Goal: Complete application form

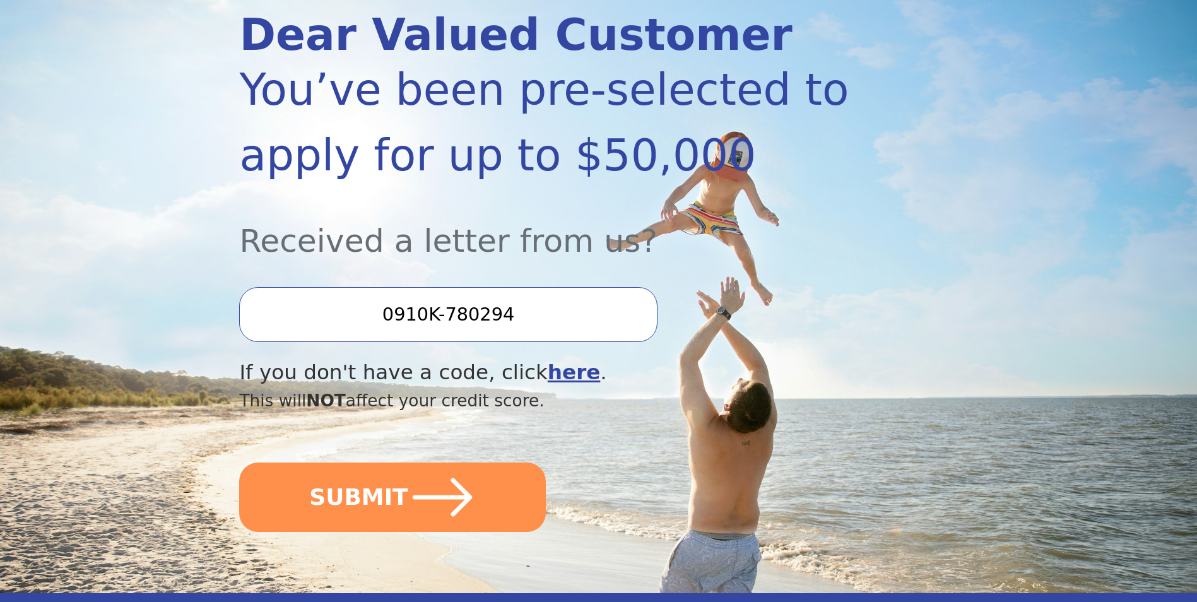
scroll to position [189, 0]
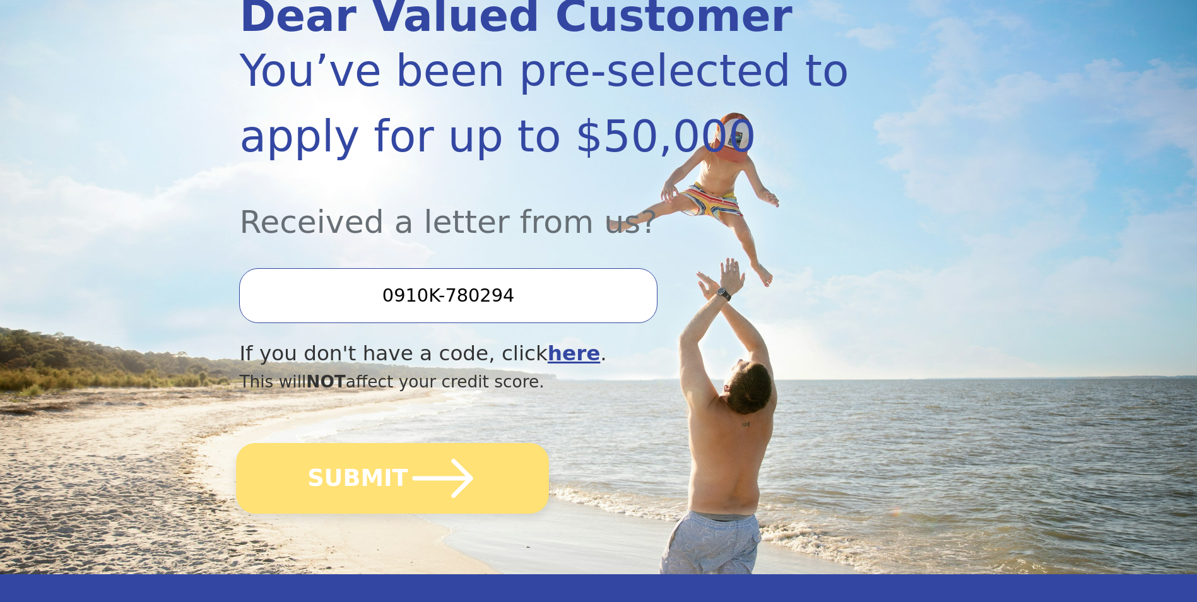
click at [446, 479] on icon "submit" at bounding box center [443, 478] width 61 height 39
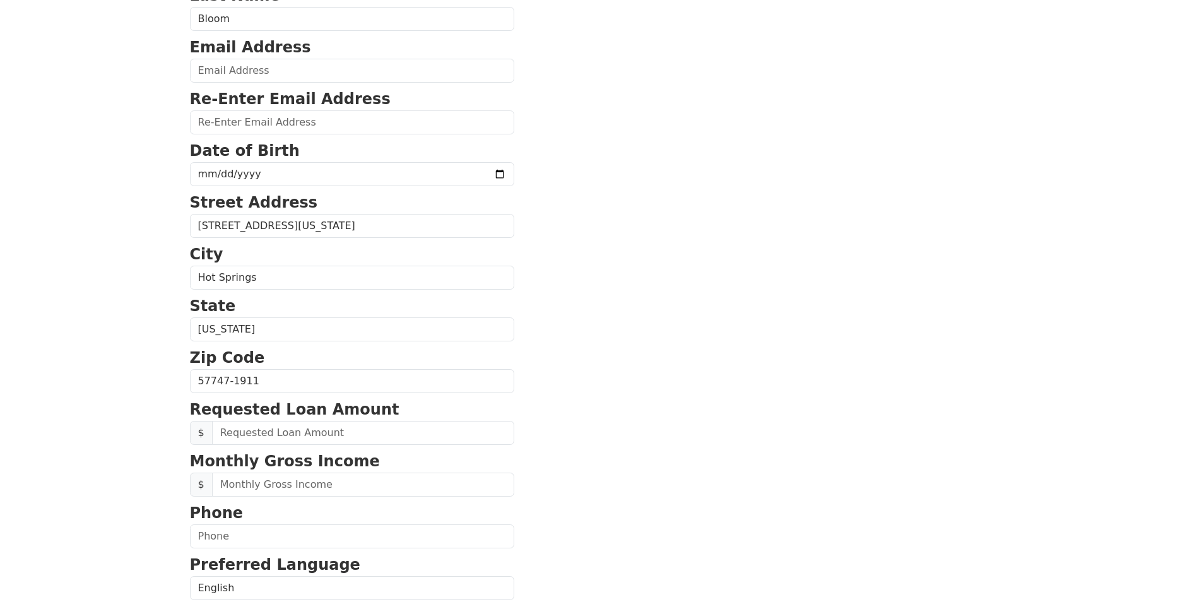
scroll to position [189, 0]
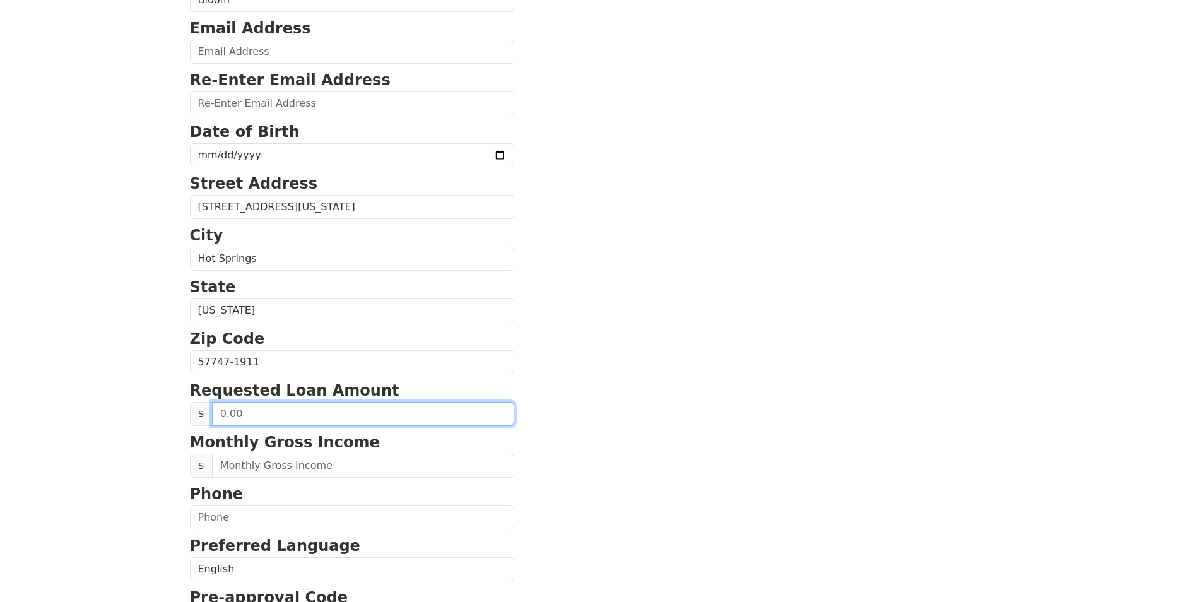
click at [251, 409] on input "text" at bounding box center [363, 414] width 302 height 24
type input "50,000.00"
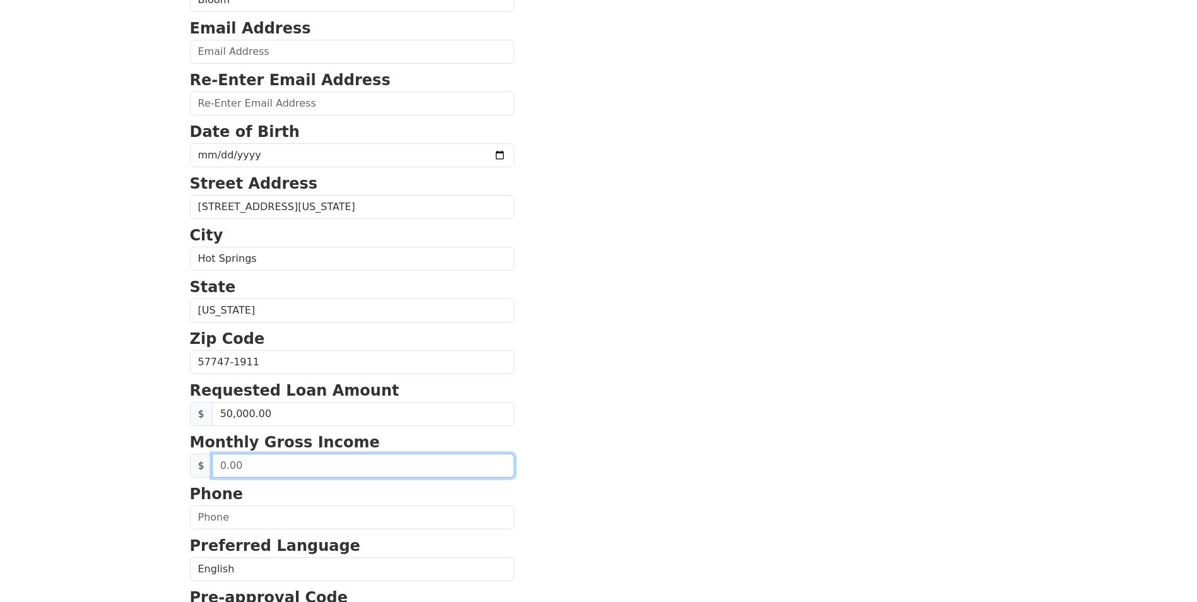
click at [268, 467] on input "text" at bounding box center [363, 466] width 302 height 24
type input "6,412.00"
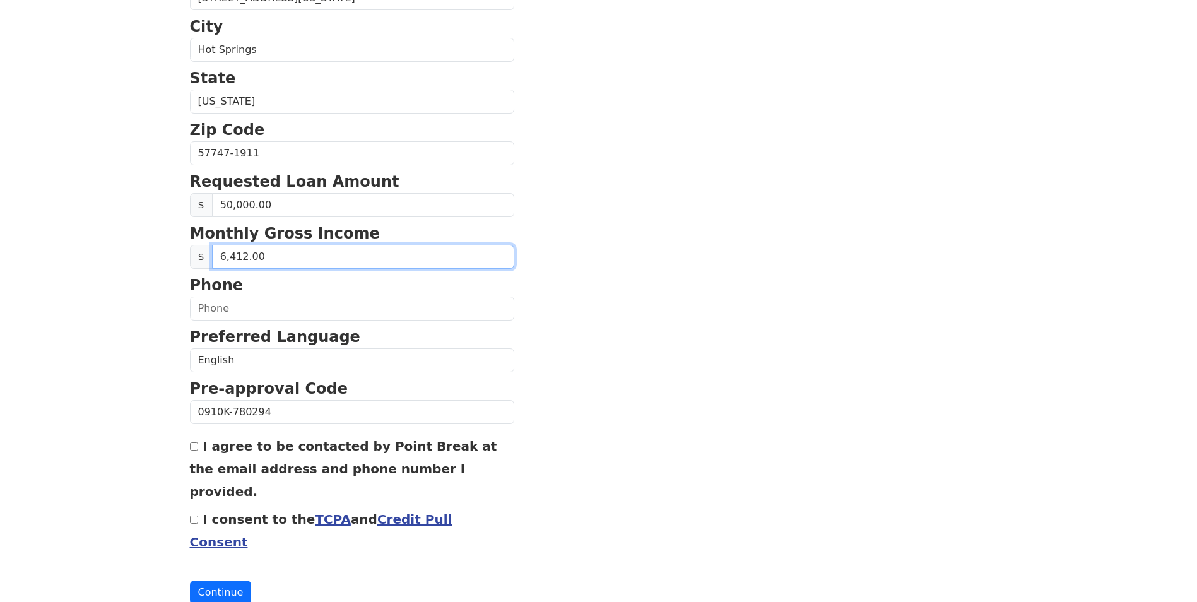
scroll to position [403, 0]
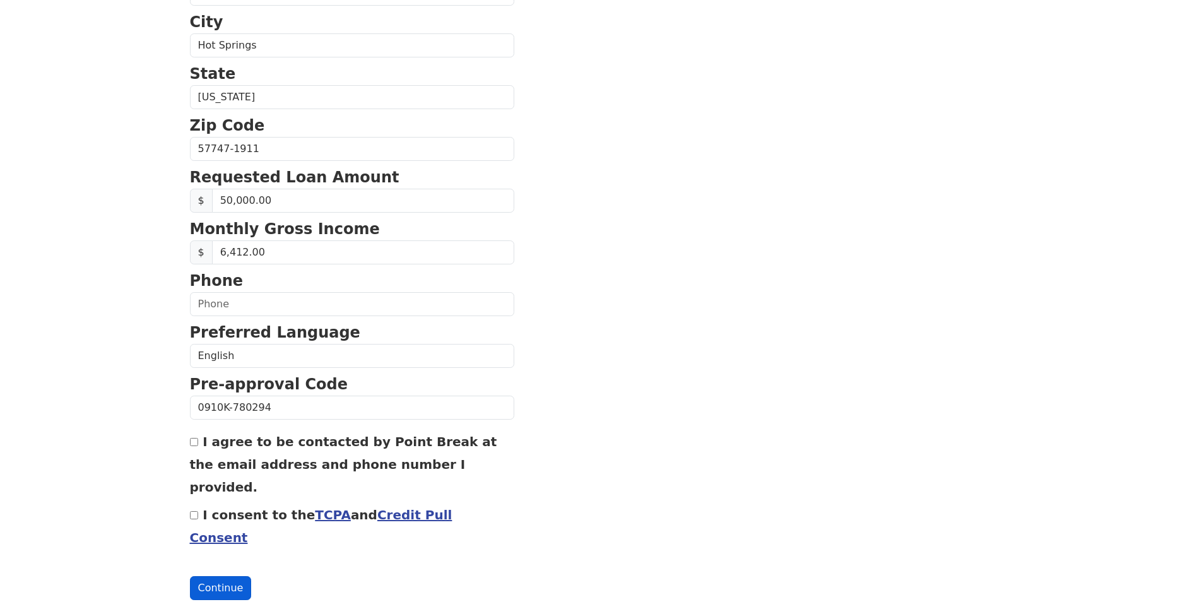
click at [223, 576] on button "Continue" at bounding box center [221, 588] width 62 height 24
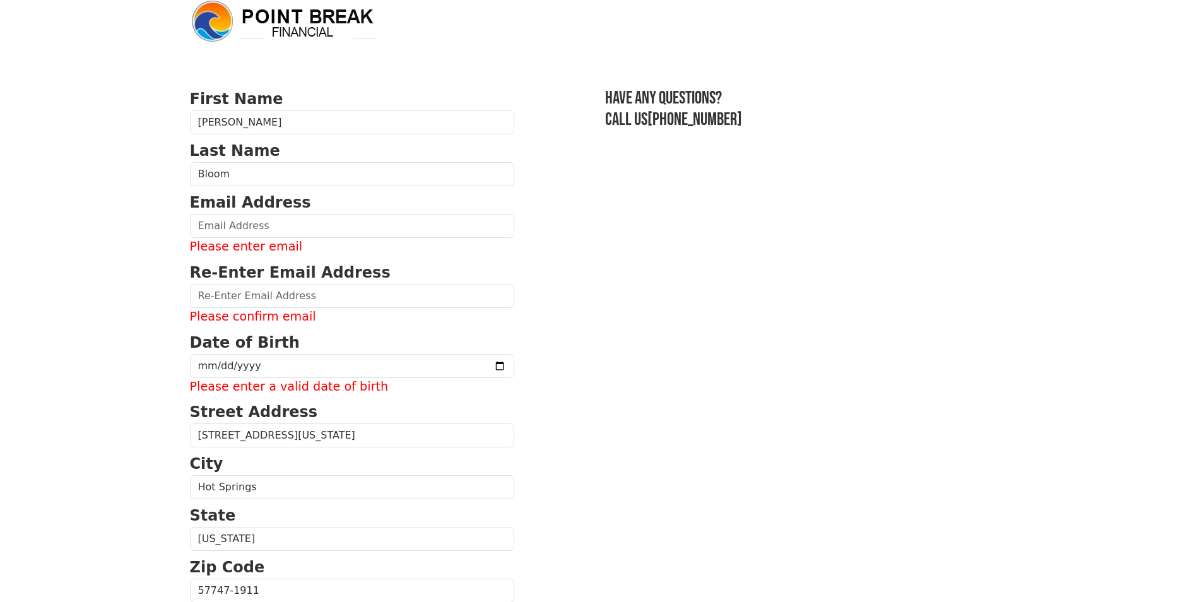
scroll to position [0, 0]
